Goal: Register for event/course

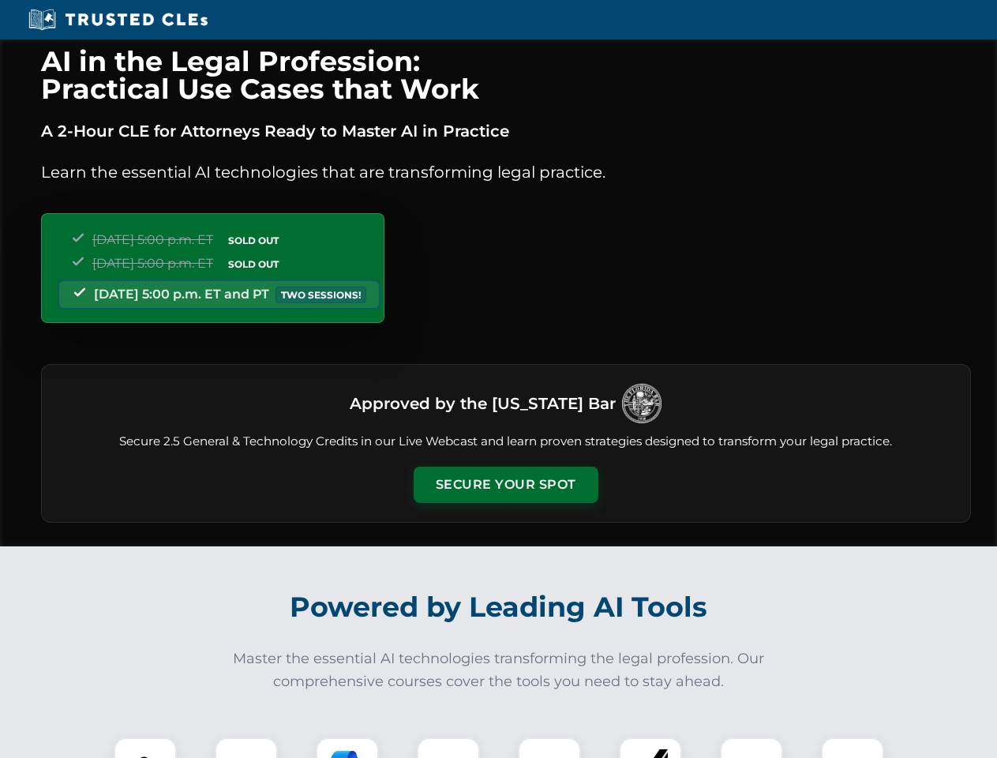
click at [505, 485] on button "Secure Your Spot" at bounding box center [506, 485] width 185 height 36
click at [145, 748] on img at bounding box center [145, 769] width 46 height 46
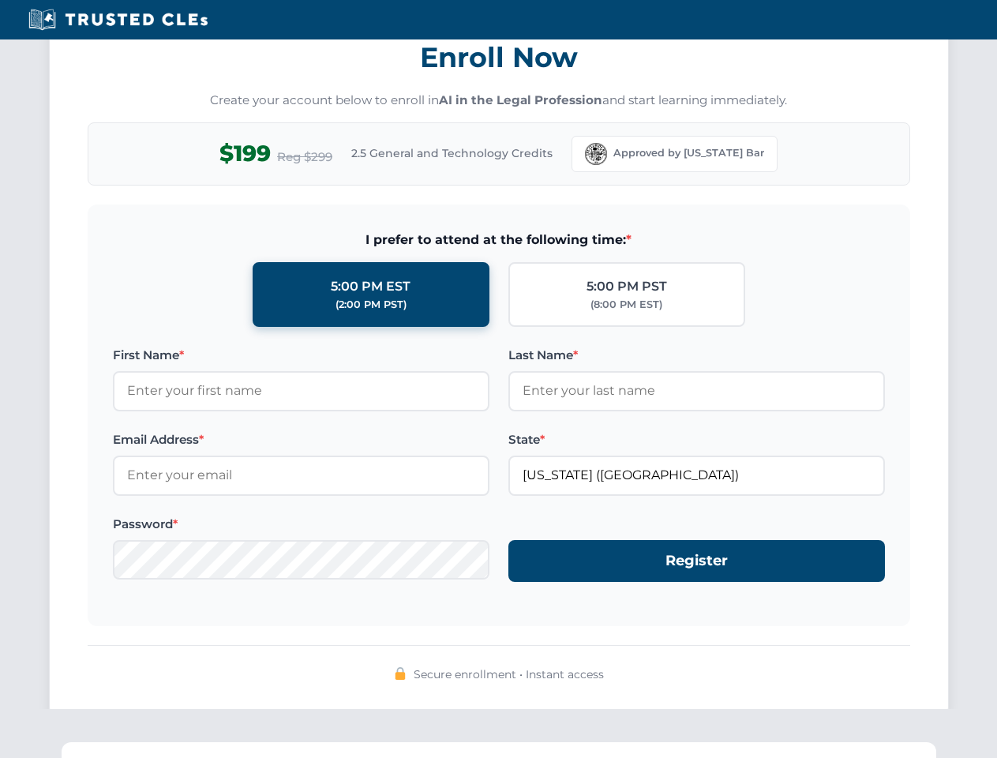
scroll to position [1549, 0]
